Goal: Task Accomplishment & Management: Manage account settings

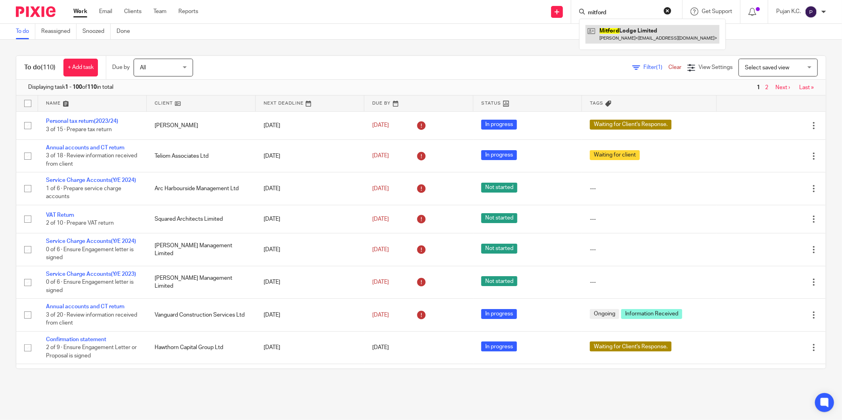
type input "mitford"
click at [629, 36] on link at bounding box center [653, 34] width 134 height 18
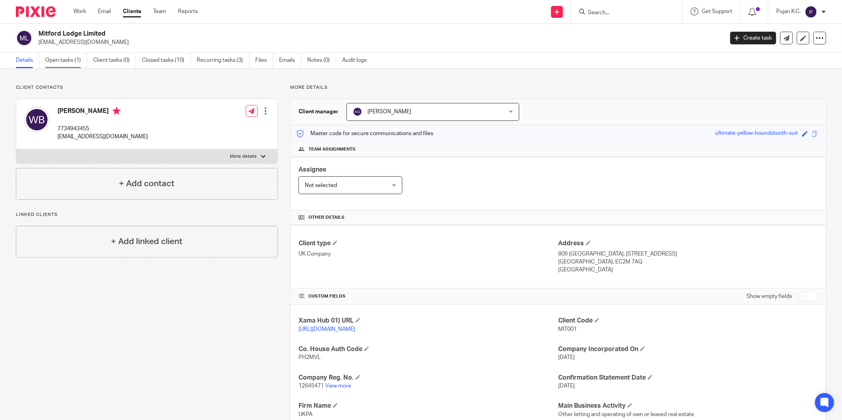
click at [50, 63] on link "Open tasks (1)" at bounding box center [66, 60] width 42 height 15
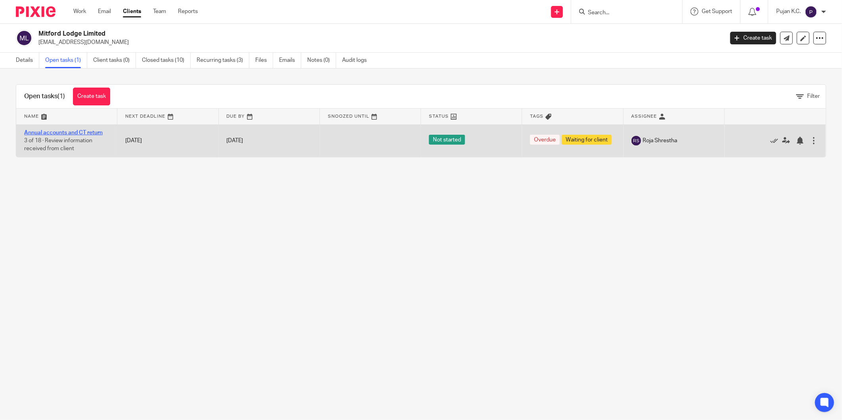
click at [84, 133] on link "Annual accounts and CT return" at bounding box center [63, 133] width 79 height 6
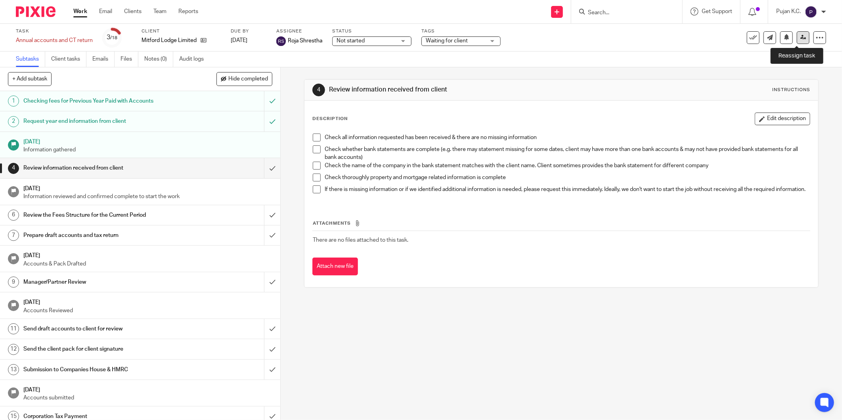
click at [801, 38] on icon at bounding box center [804, 37] width 6 height 6
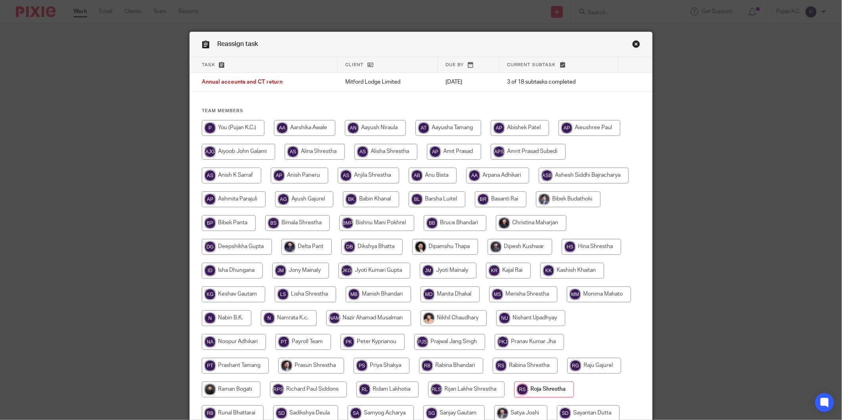
click at [429, 246] on input "radio" at bounding box center [445, 247] width 66 height 16
radio input "true"
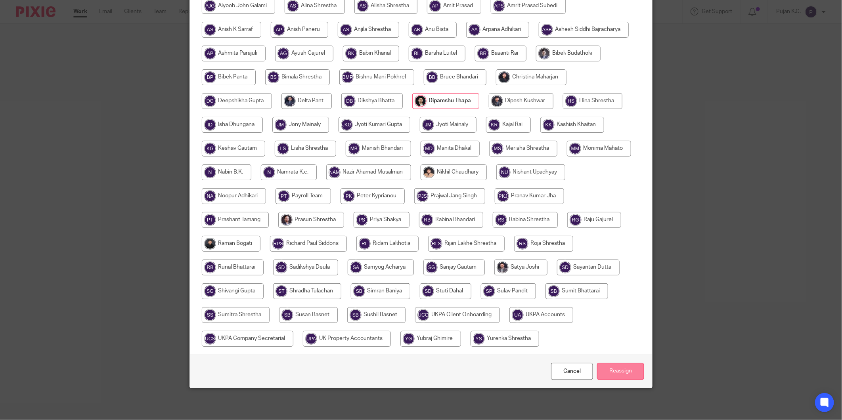
click at [609, 374] on input "Reassign" at bounding box center [620, 371] width 47 height 17
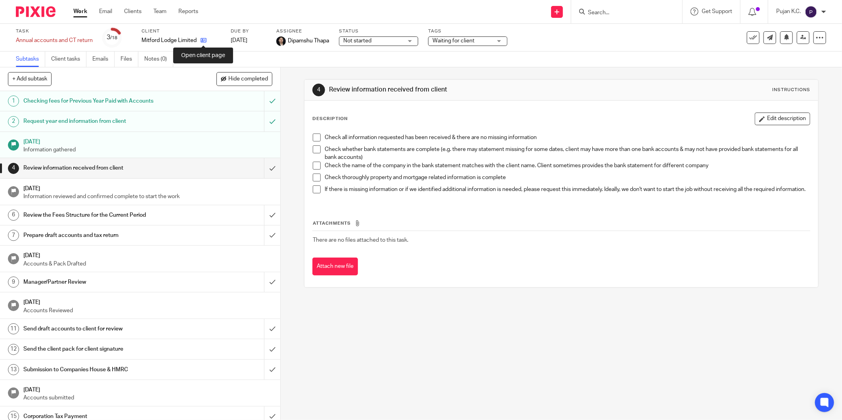
click at [202, 39] on icon at bounding box center [204, 40] width 6 height 6
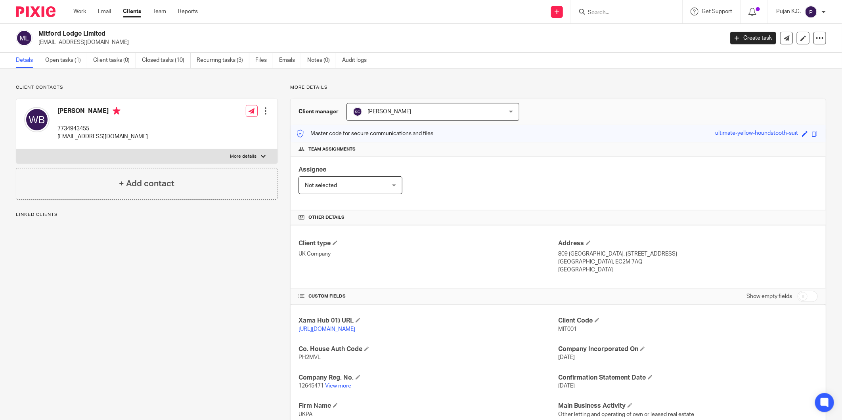
scroll to position [44, 0]
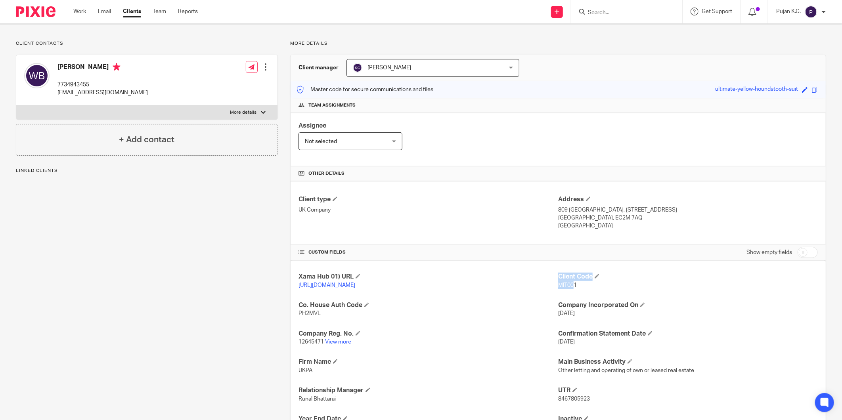
drag, startPoint x: 553, startPoint y: 286, endPoint x: 571, endPoint y: 286, distance: 18.2
click at [571, 286] on div "Xama Hub 01) URL [URL][DOMAIN_NAME] Client Code MIT001 Co. House Auth Code PH2M…" at bounding box center [558, 366] width 535 height 211
click at [571, 286] on span "MIT001" at bounding box center [567, 286] width 19 height 6
drag, startPoint x: 575, startPoint y: 286, endPoint x: 552, endPoint y: 287, distance: 23.0
click at [552, 287] on div "Xama Hub 01) URL [URL][DOMAIN_NAME] Client Code MIT001 Co. House Auth Code PH2M…" at bounding box center [558, 366] width 535 height 211
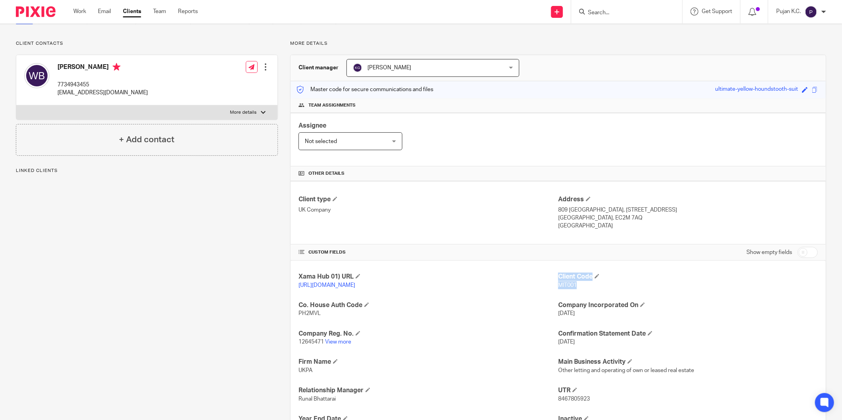
copy div "Client Code MIT001"
